Goal: Information Seeking & Learning: Compare options

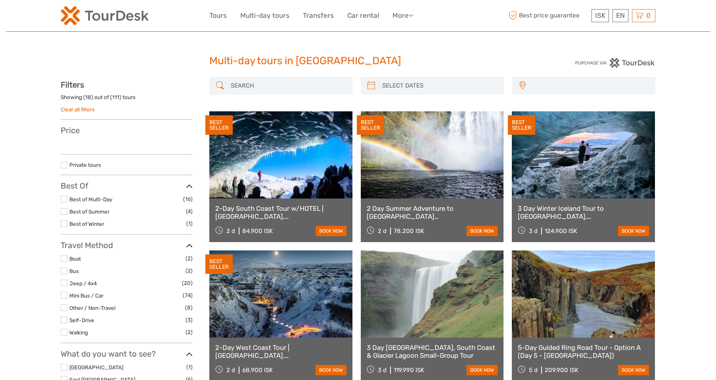
select select
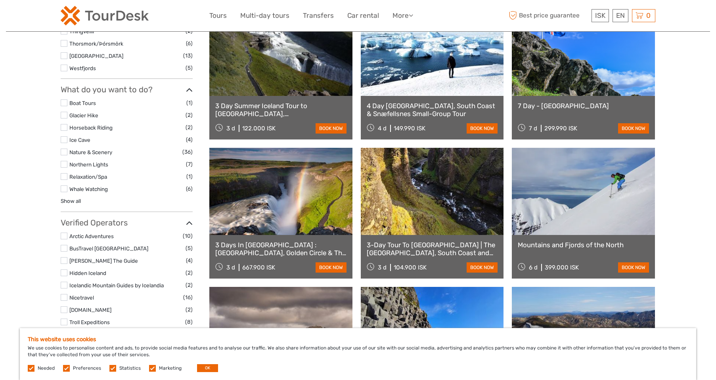
scroll to position [634, 0]
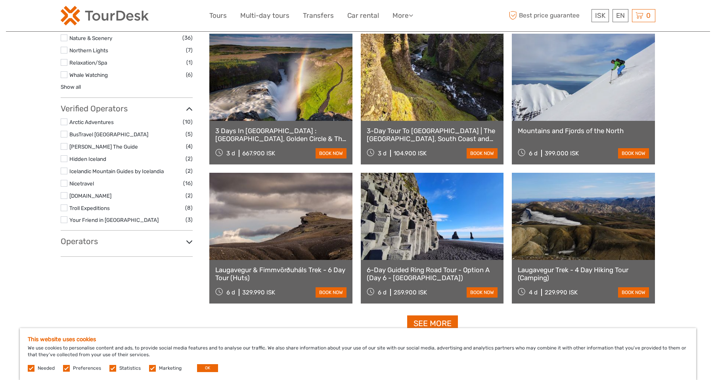
click at [66, 147] on label at bounding box center [64, 146] width 7 height 7
click at [0, 0] on input "checkbox" at bounding box center [0, 0] width 0 height 0
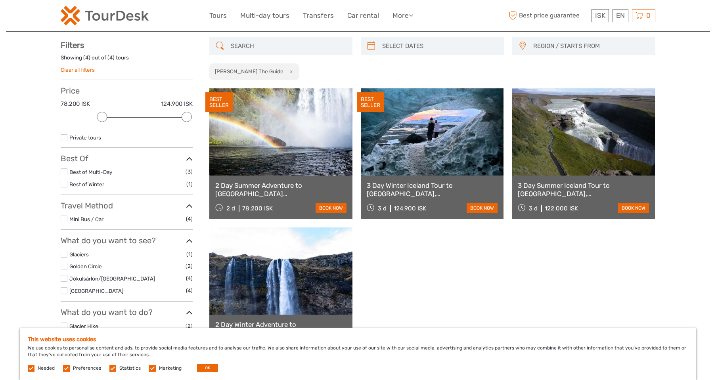
scroll to position [238, 0]
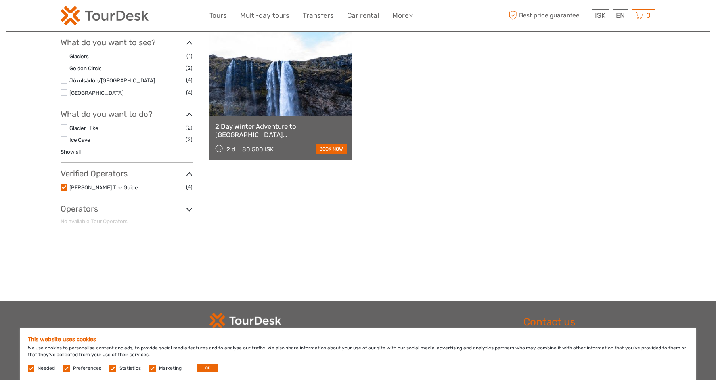
click at [69, 188] on li "[PERSON_NAME] The Guide (4)" at bounding box center [127, 187] width 132 height 9
click at [65, 187] on label at bounding box center [64, 187] width 7 height 7
click at [0, 0] on input "checkbox" at bounding box center [0, 0] width 0 height 0
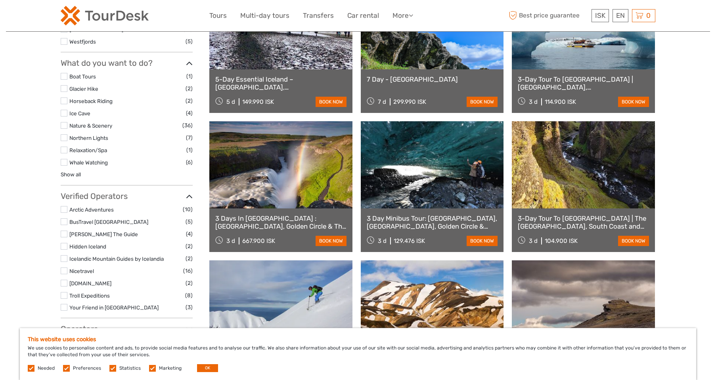
scroll to position [551, 0]
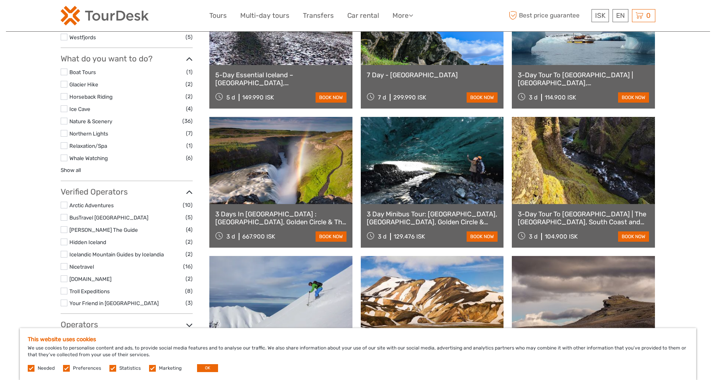
click at [62, 242] on label at bounding box center [64, 242] width 7 height 7
click at [0, 0] on input "checkbox" at bounding box center [0, 0] width 0 height 0
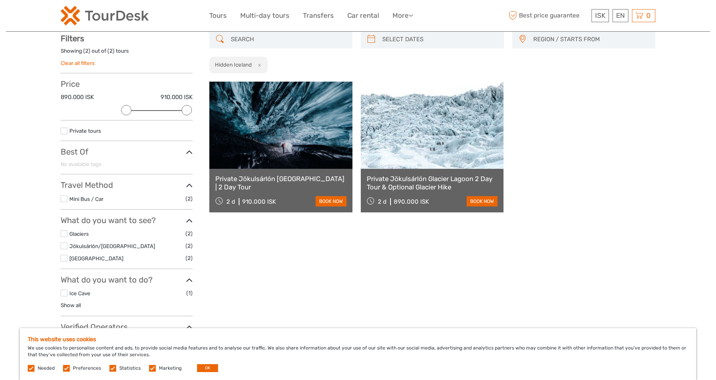
scroll to position [45, 0]
